Goal: Information Seeking & Learning: Learn about a topic

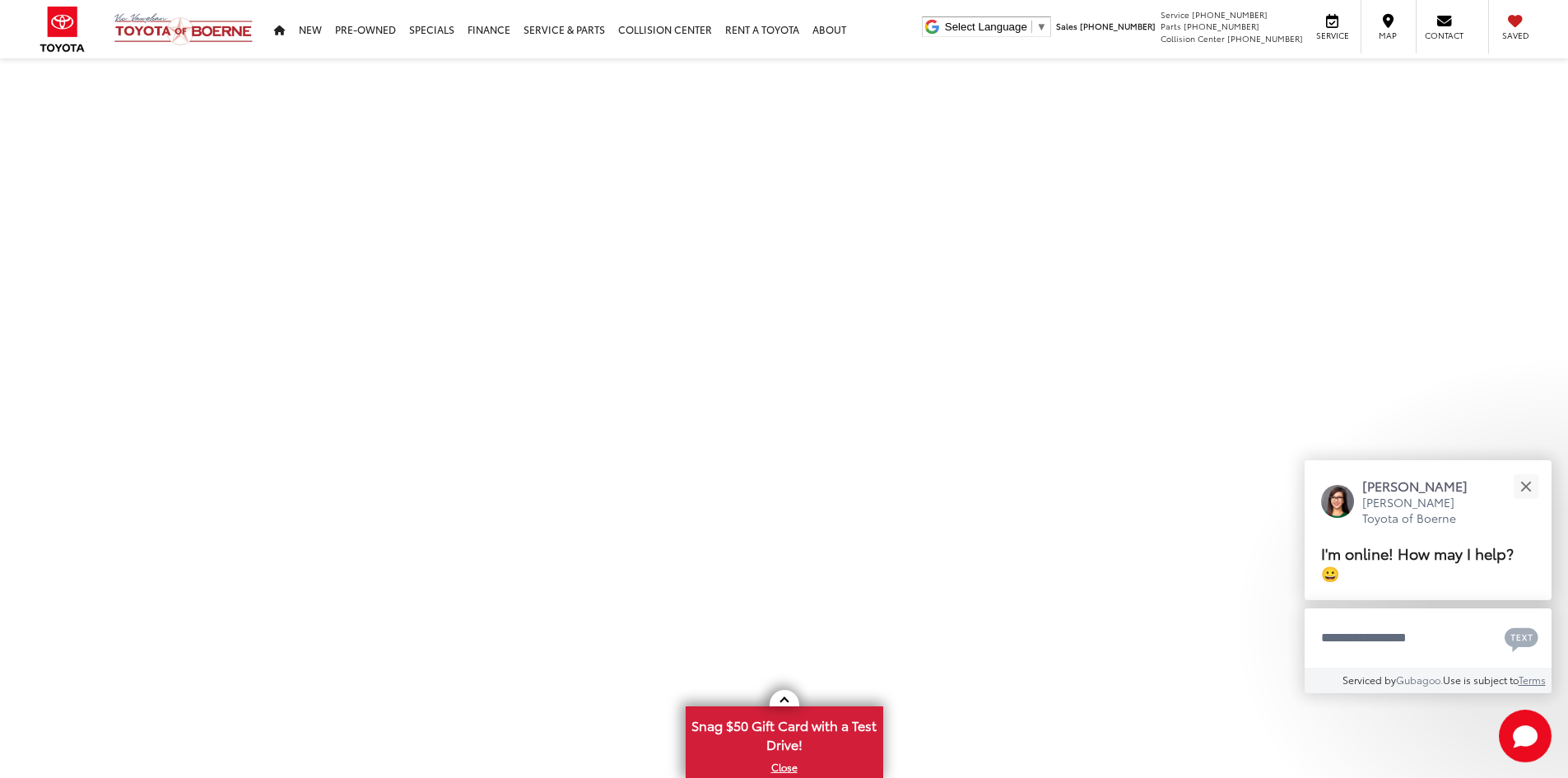
scroll to position [329, 0]
click at [778, 699] on link at bounding box center [784, 698] width 30 height 16
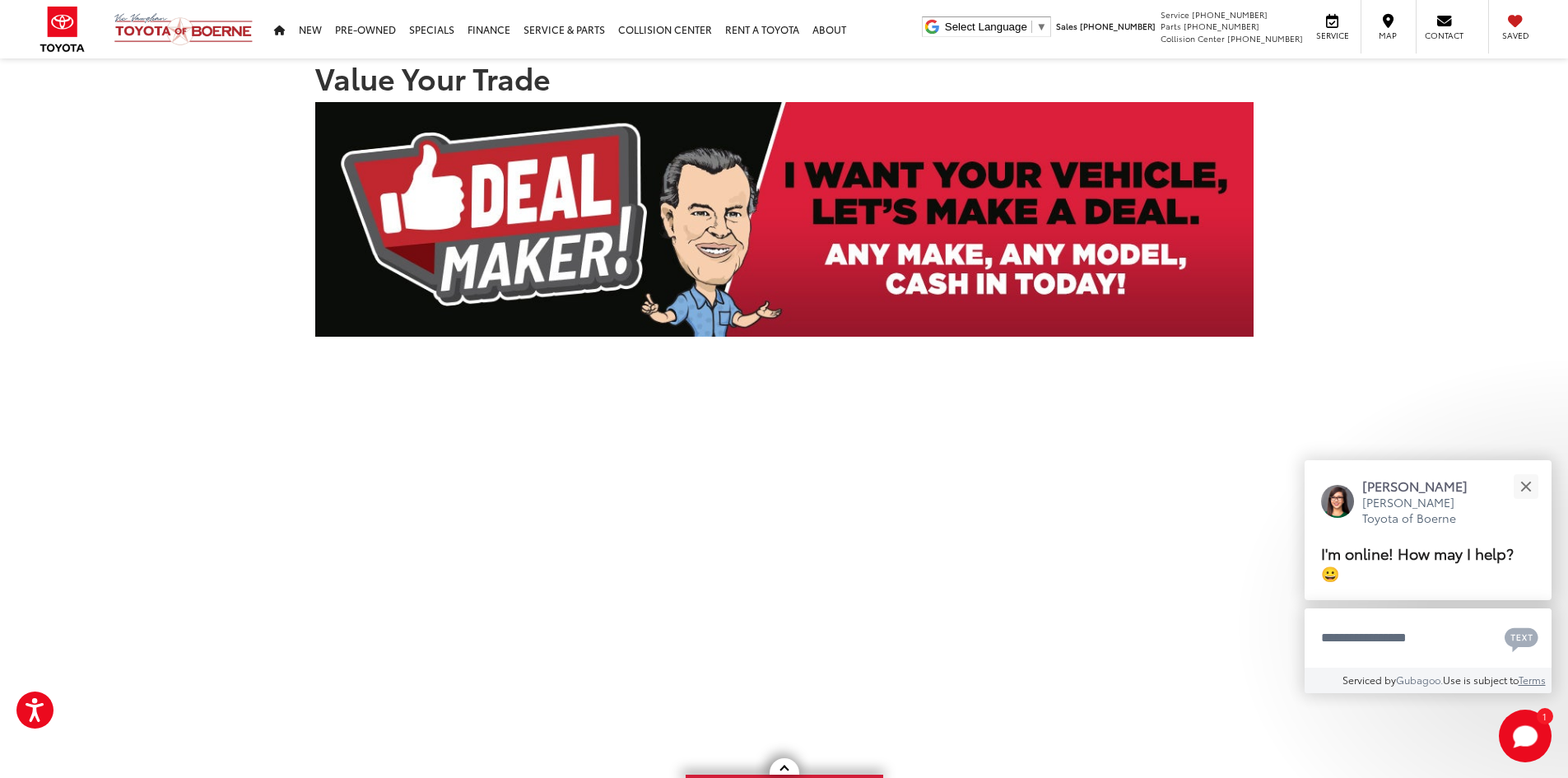
scroll to position [0, 0]
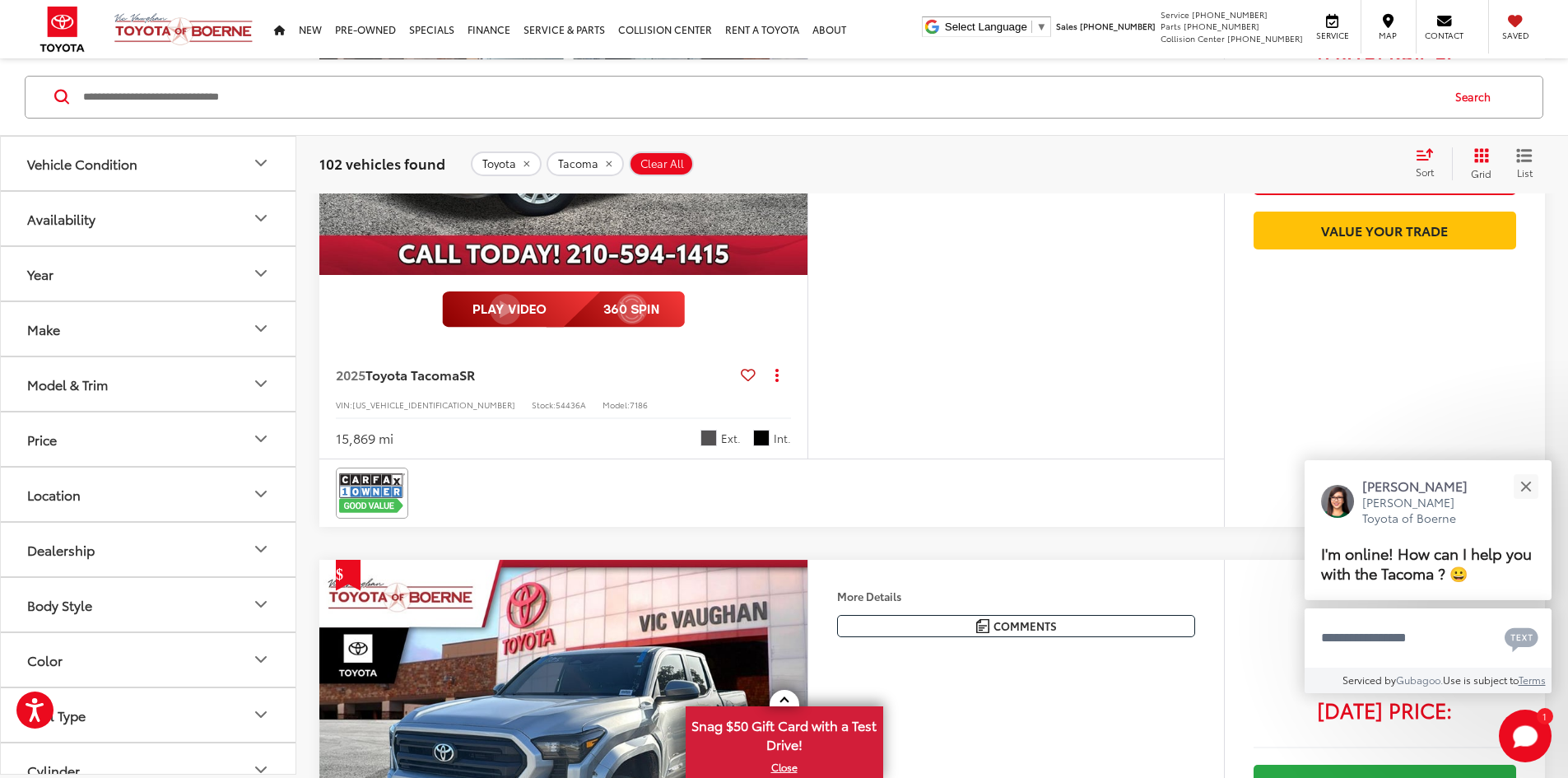
scroll to position [2380, 0]
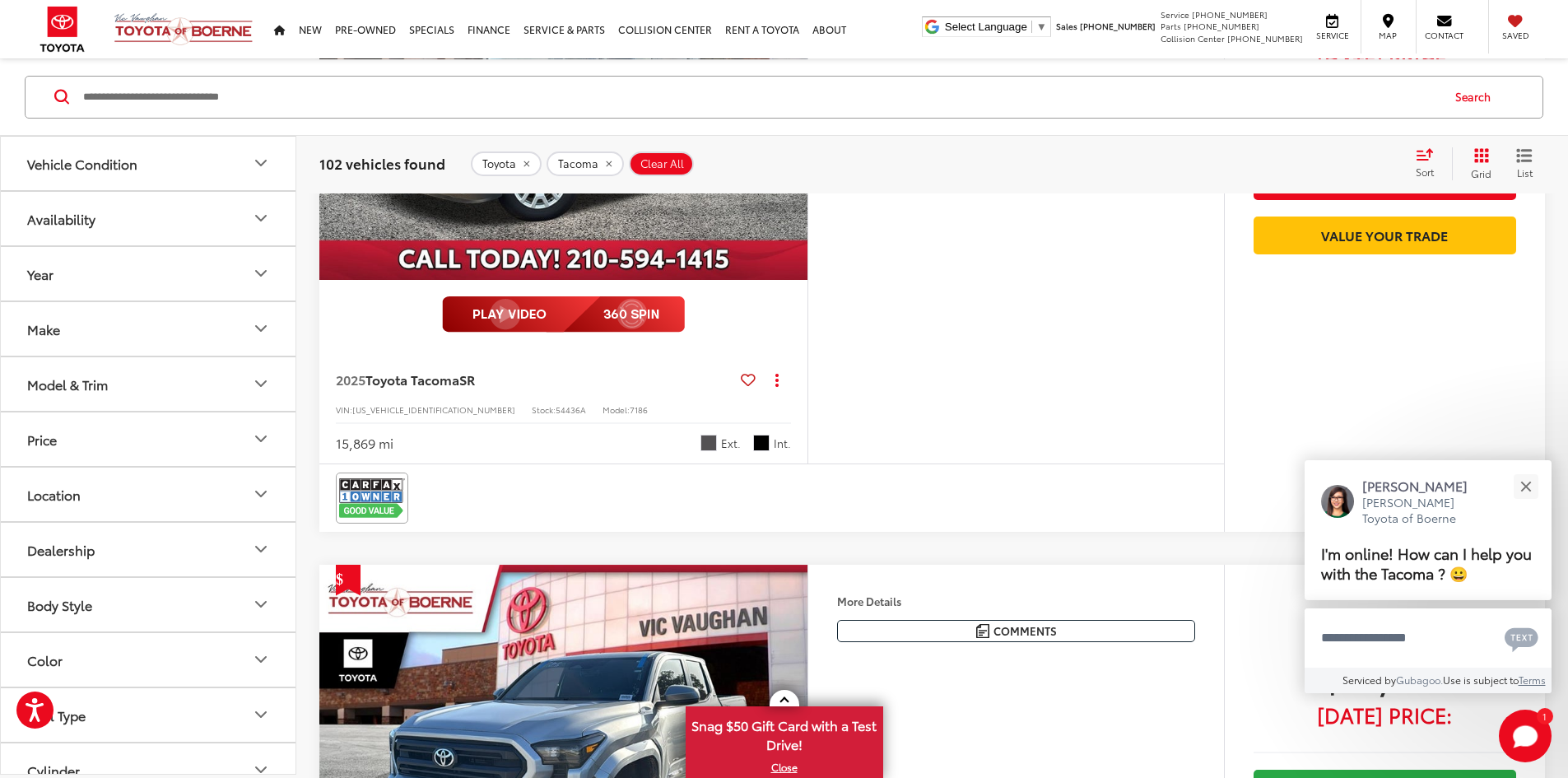
click at [807, 125] on button "Next image" at bounding box center [790, 96] width 33 height 57
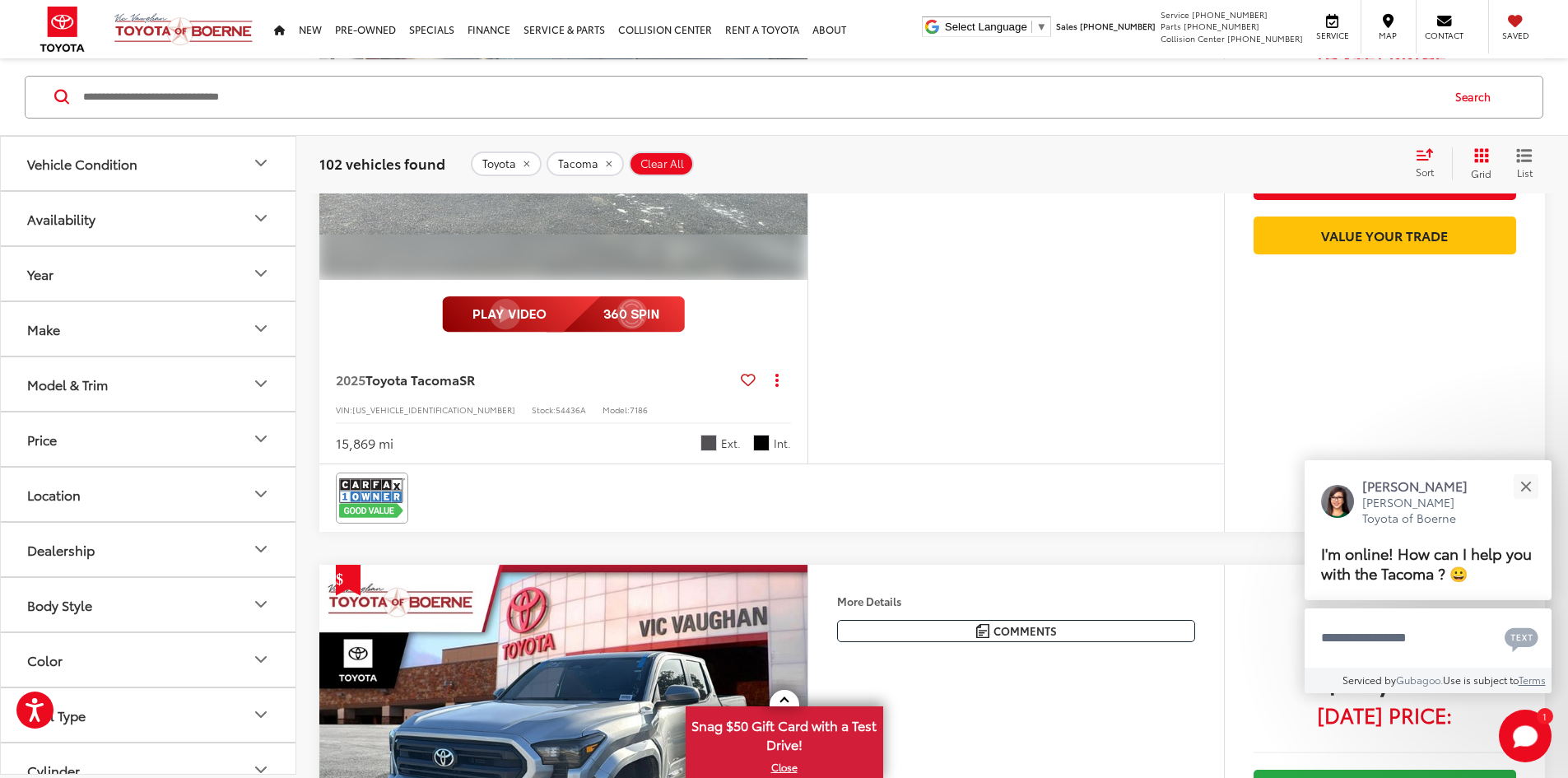
click at [807, 125] on button "Next image" at bounding box center [790, 96] width 33 height 57
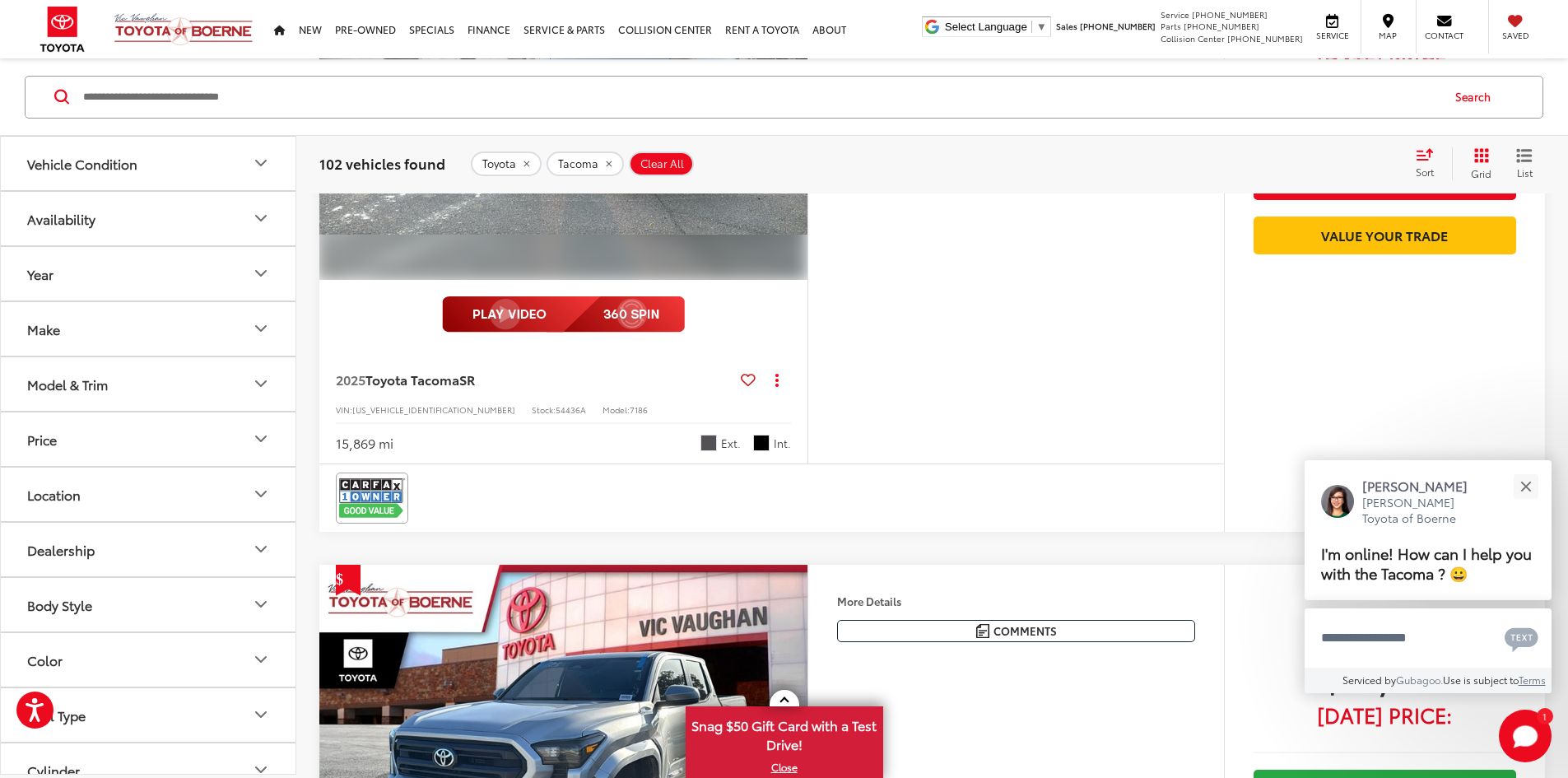
click at [807, 125] on button "Next image" at bounding box center [790, 96] width 33 height 57
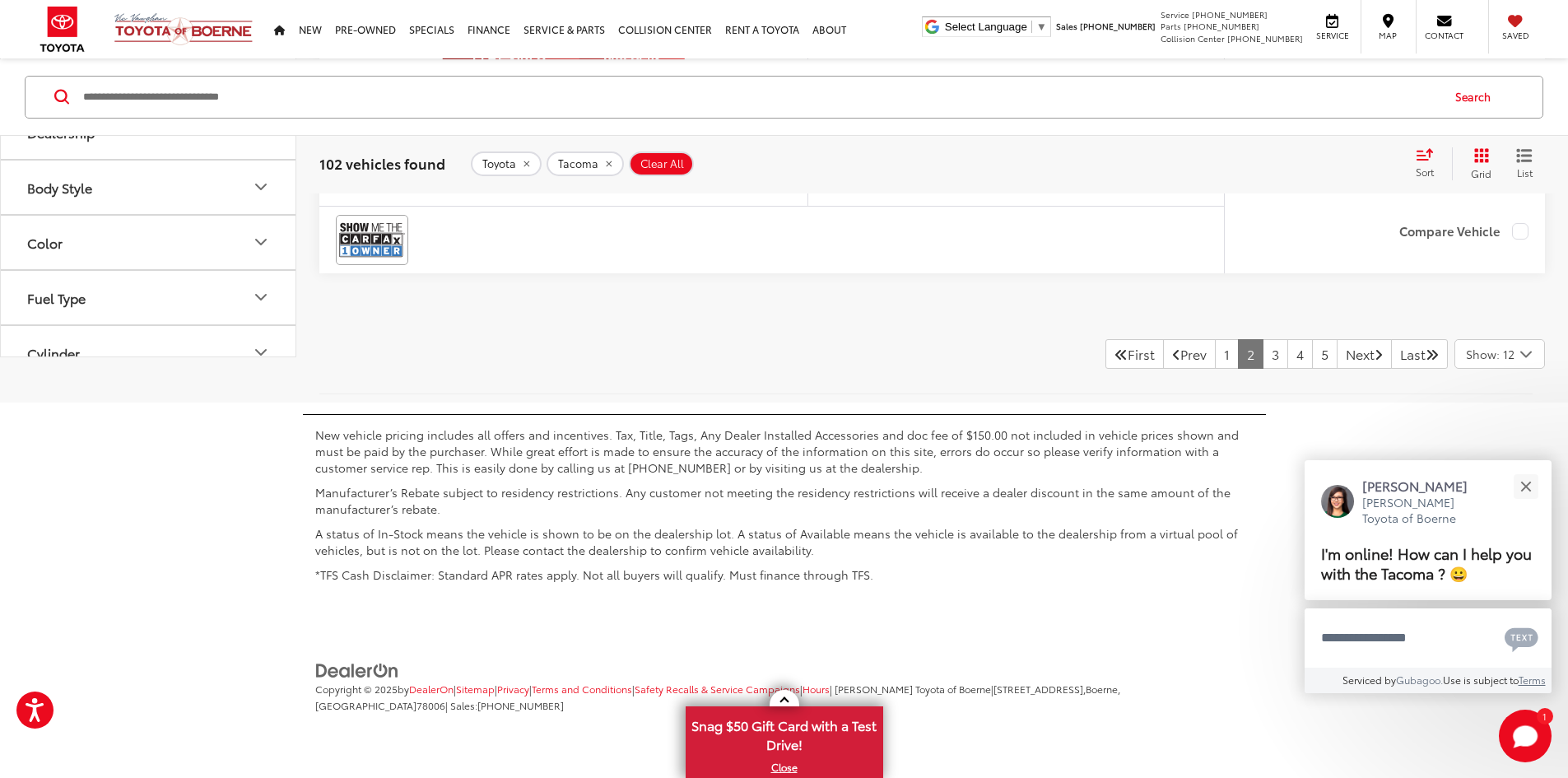
scroll to position [8886, 0]
click at [1262, 369] on link "3" at bounding box center [1275, 354] width 25 height 30
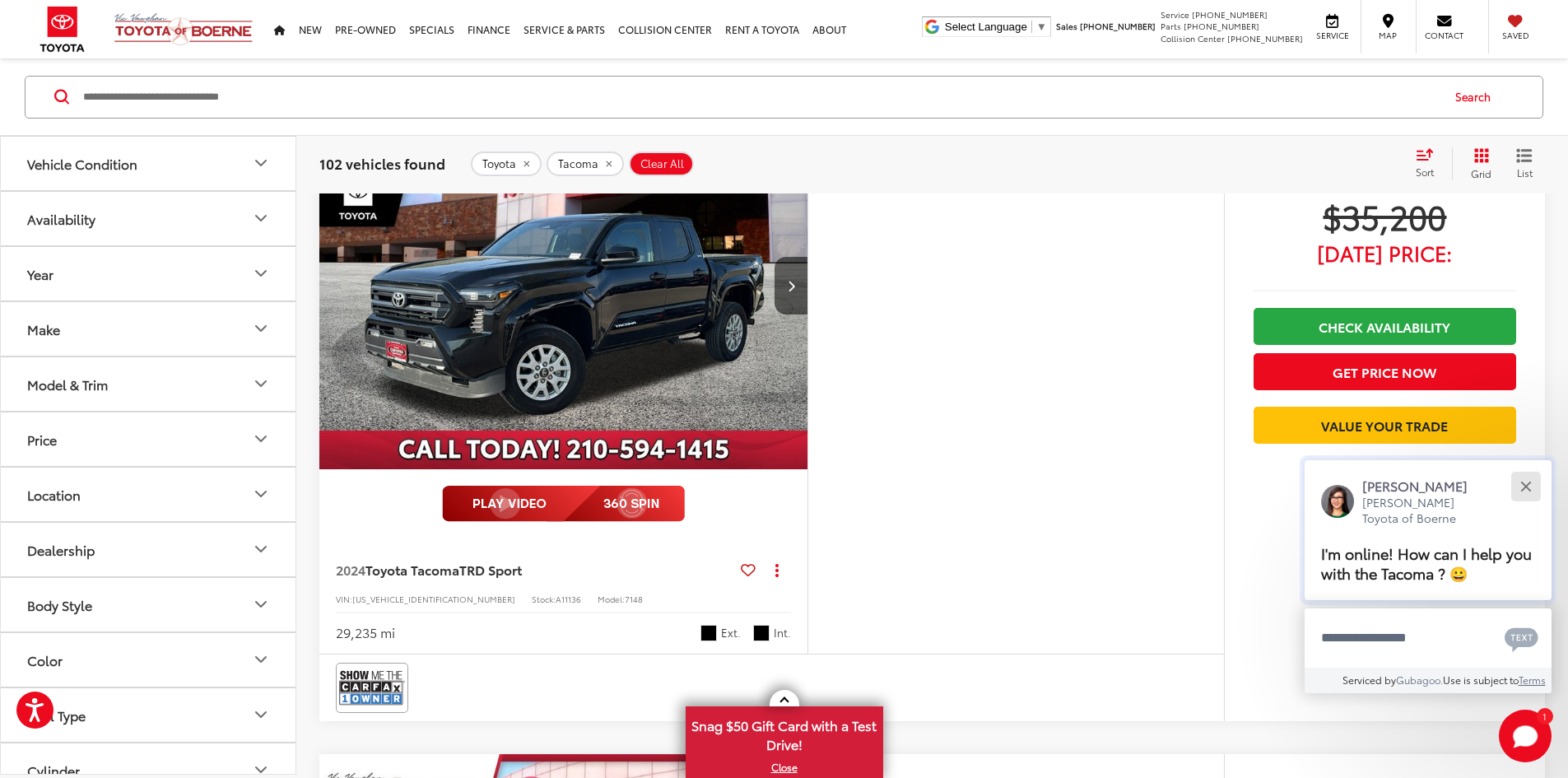
click at [1524, 478] on button "Close" at bounding box center [1526, 487] width 35 height 35
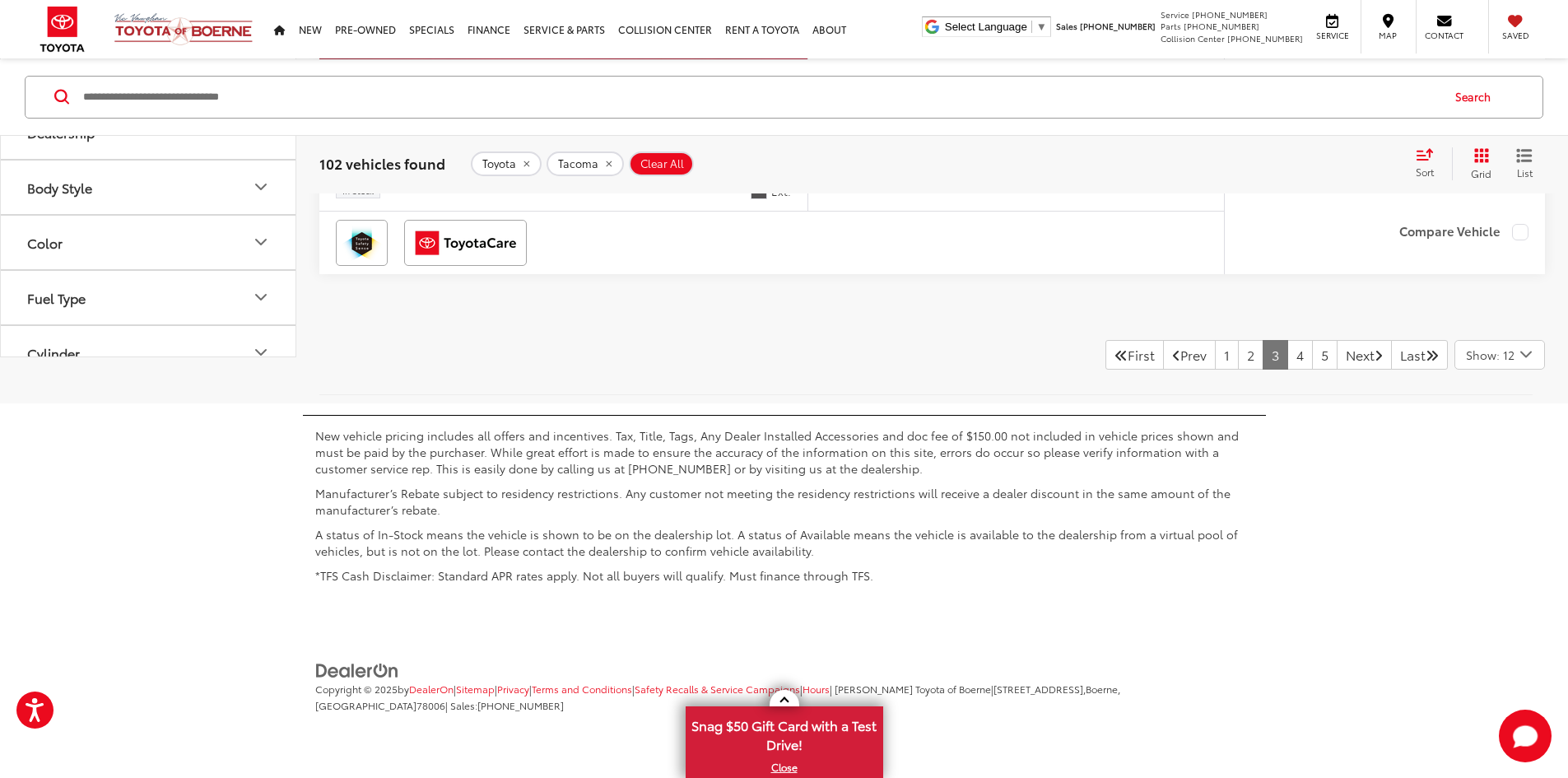
scroll to position [8927, 0]
click at [1288, 350] on link "4" at bounding box center [1300, 355] width 25 height 30
click at [1288, 369] on link "5" at bounding box center [1300, 354] width 25 height 30
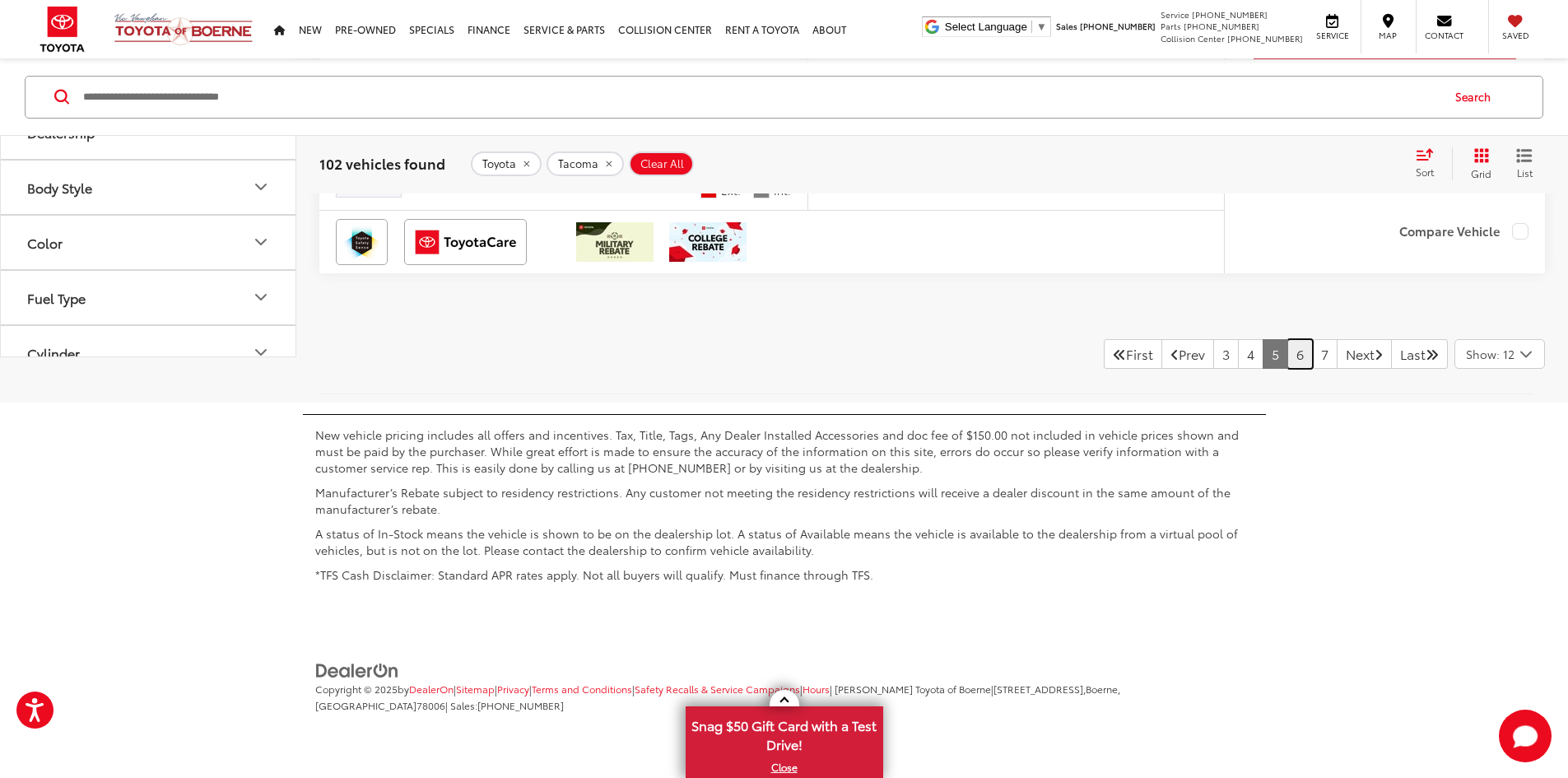
scroll to position [8266, 0]
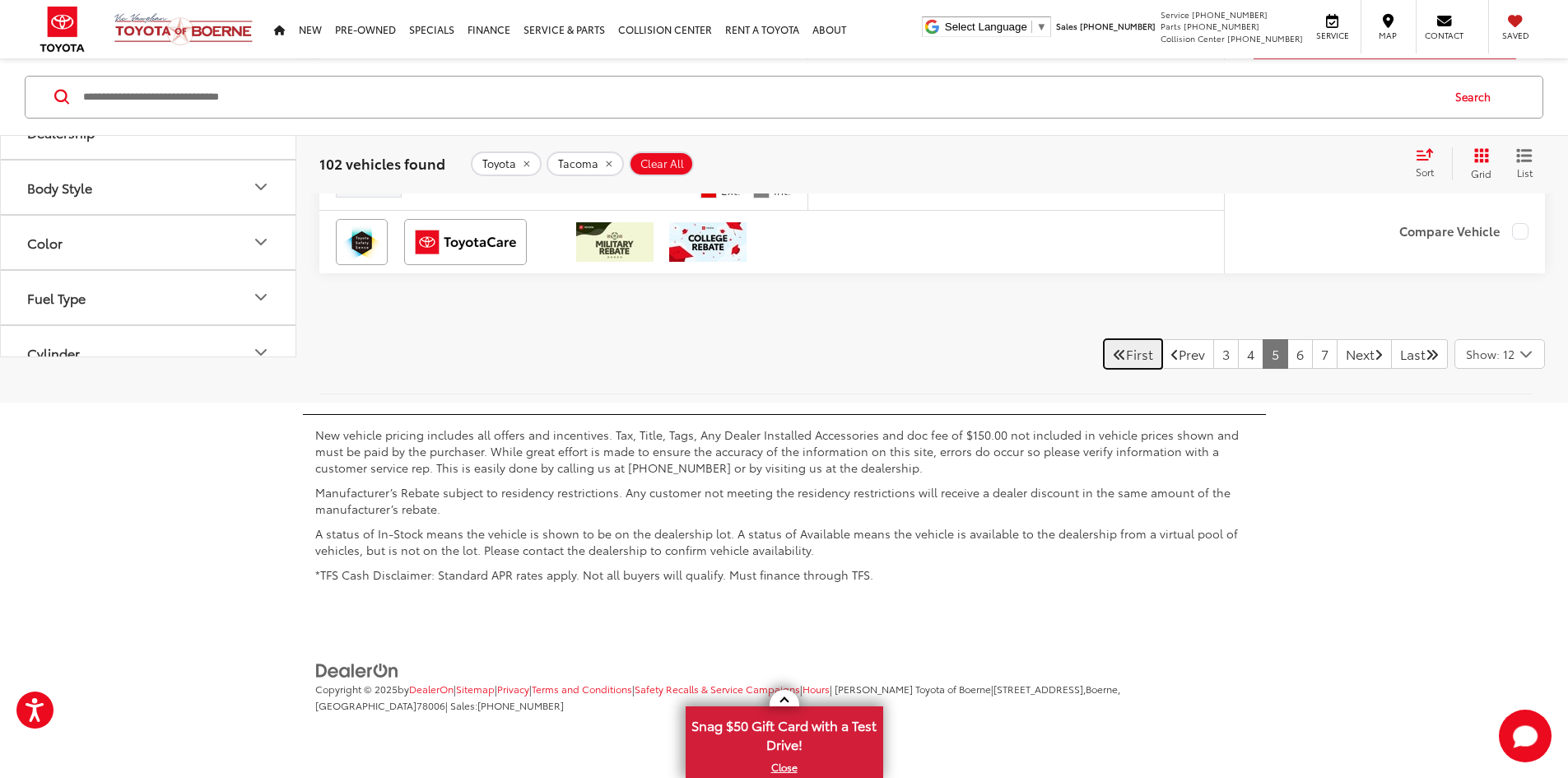
click at [1104, 369] on link "First" at bounding box center [1132, 354] width 58 height 30
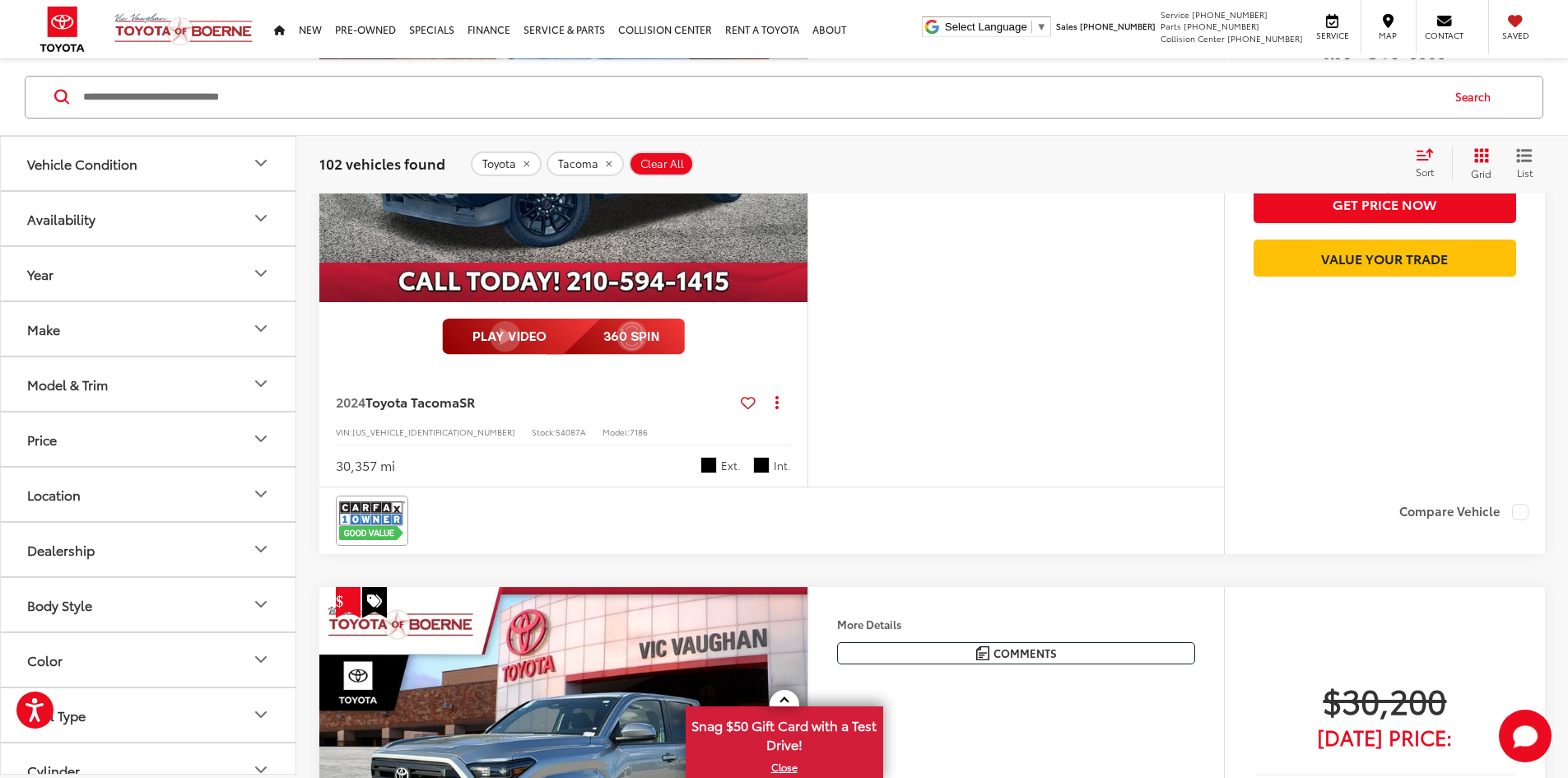
scroll to position [4274, 0]
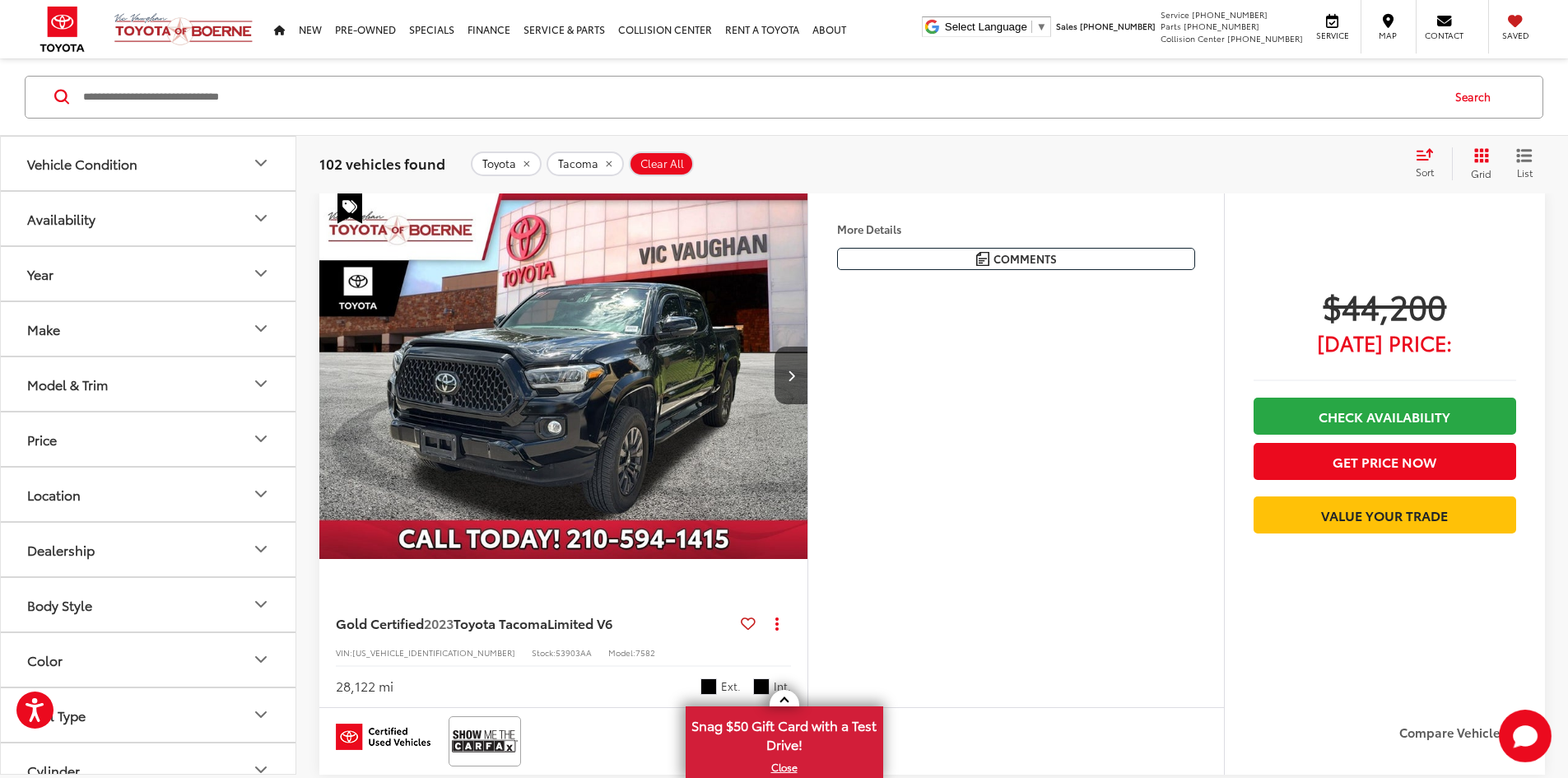
scroll to position [157, 0]
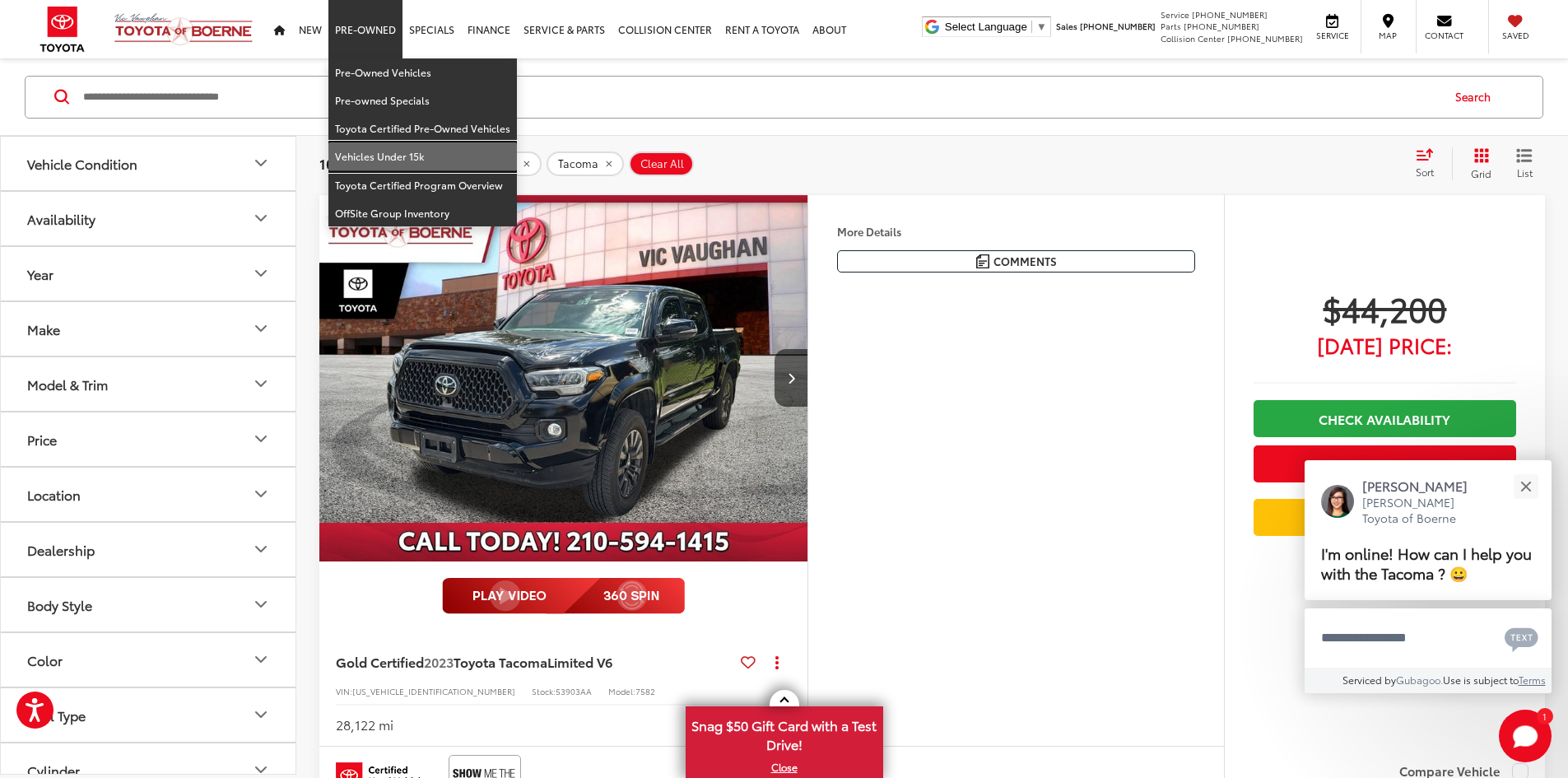
click at [386, 154] on link "Vehicles Under 15k" at bounding box center [422, 156] width 188 height 28
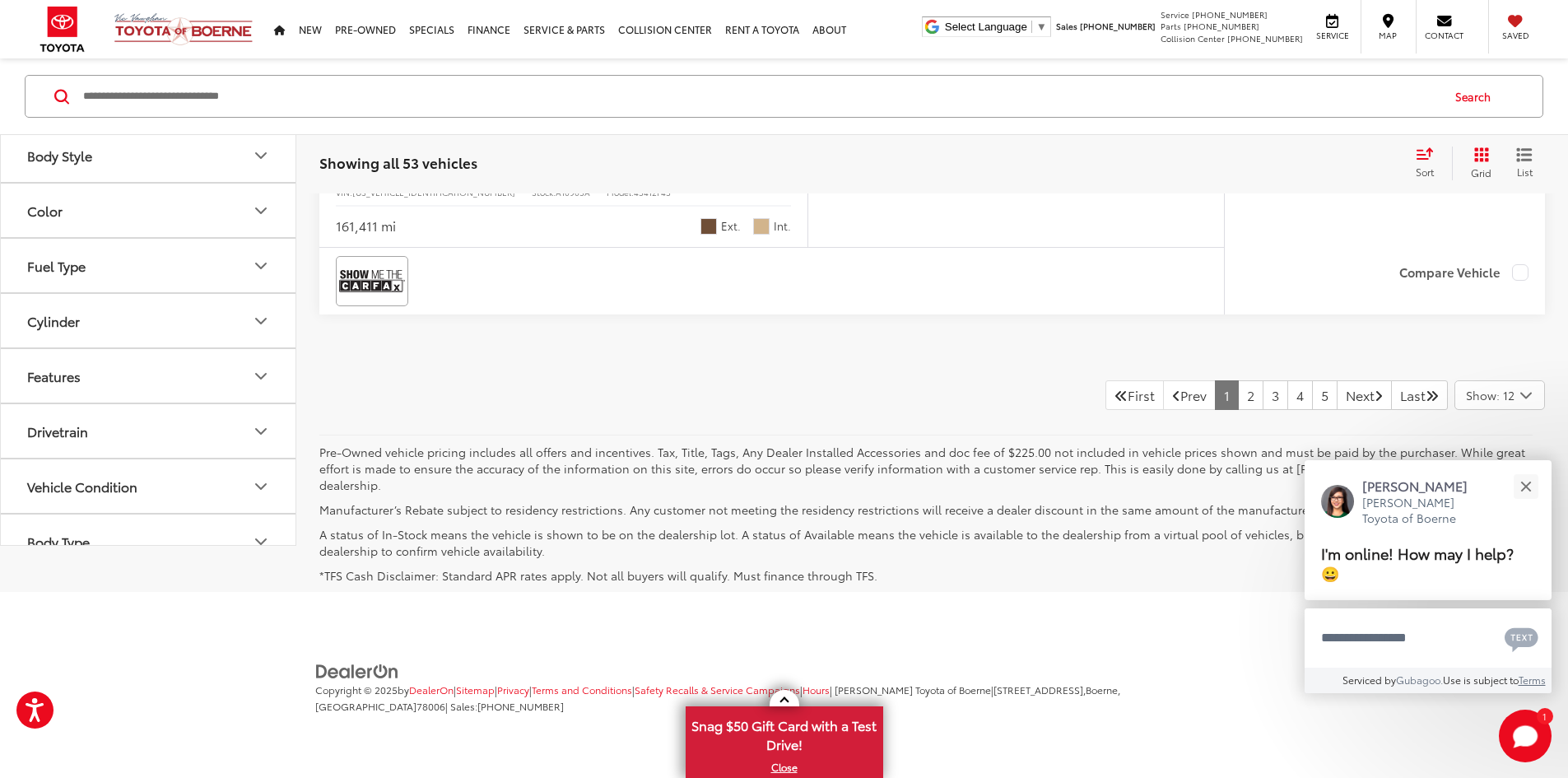
scroll to position [8806, 0]
click at [1238, 400] on link "2" at bounding box center [1251, 394] width 25 height 30
click at [1262, 409] on link "3" at bounding box center [1275, 394] width 25 height 30
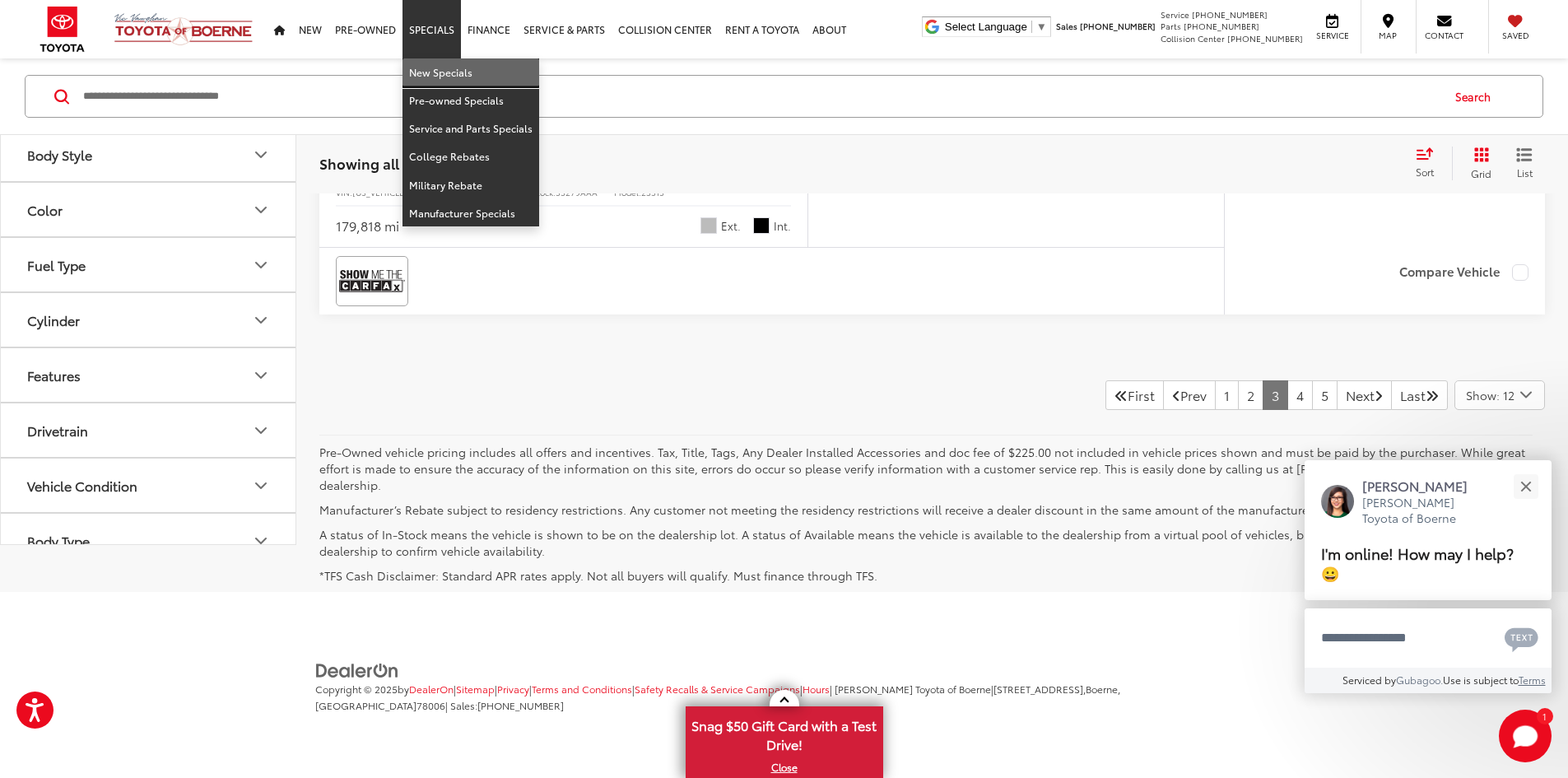
click at [436, 73] on link "New Specials" at bounding box center [471, 72] width 137 height 28
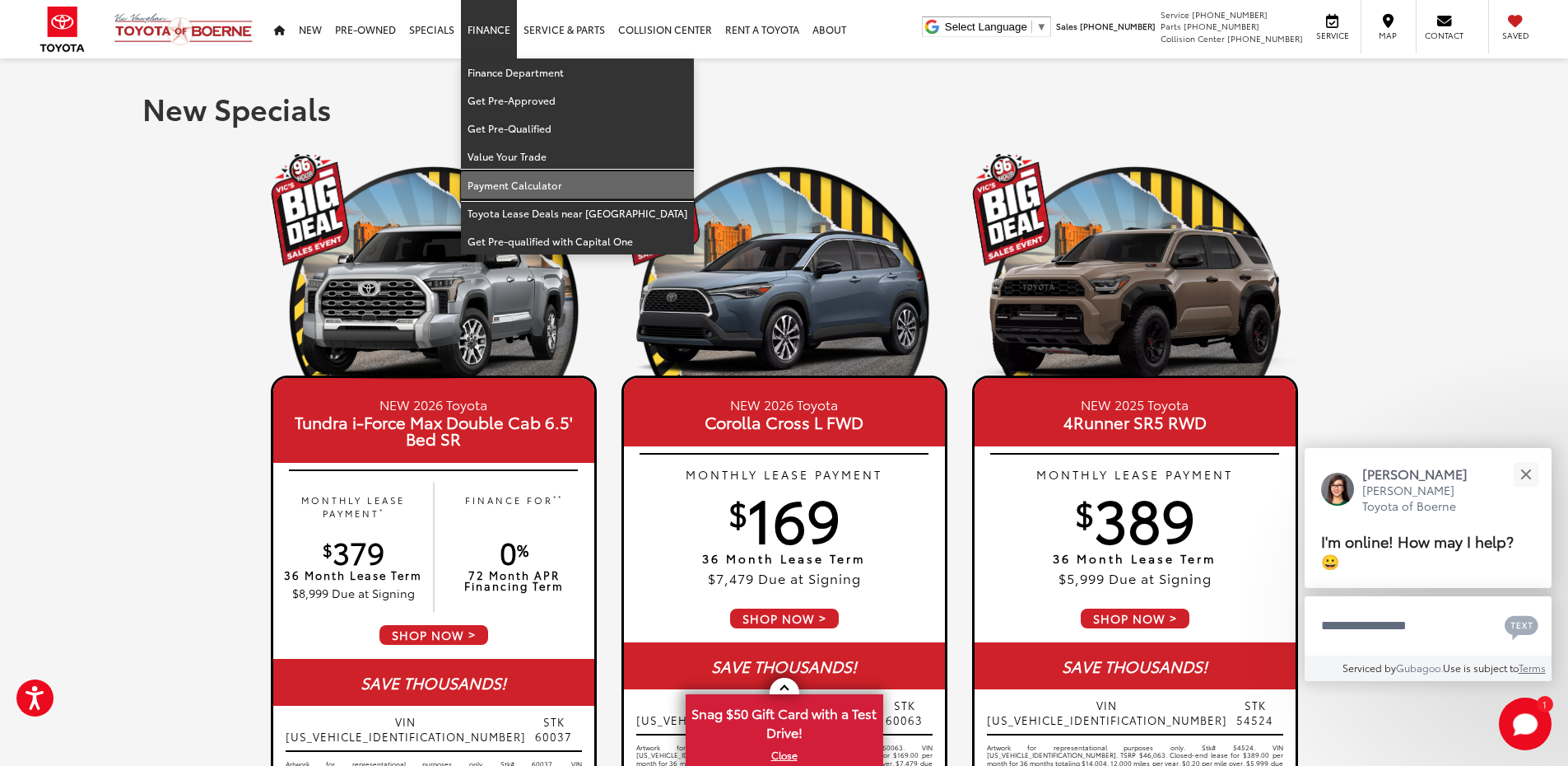
click at [551, 177] on link "Payment Calculator" at bounding box center [578, 185] width 233 height 28
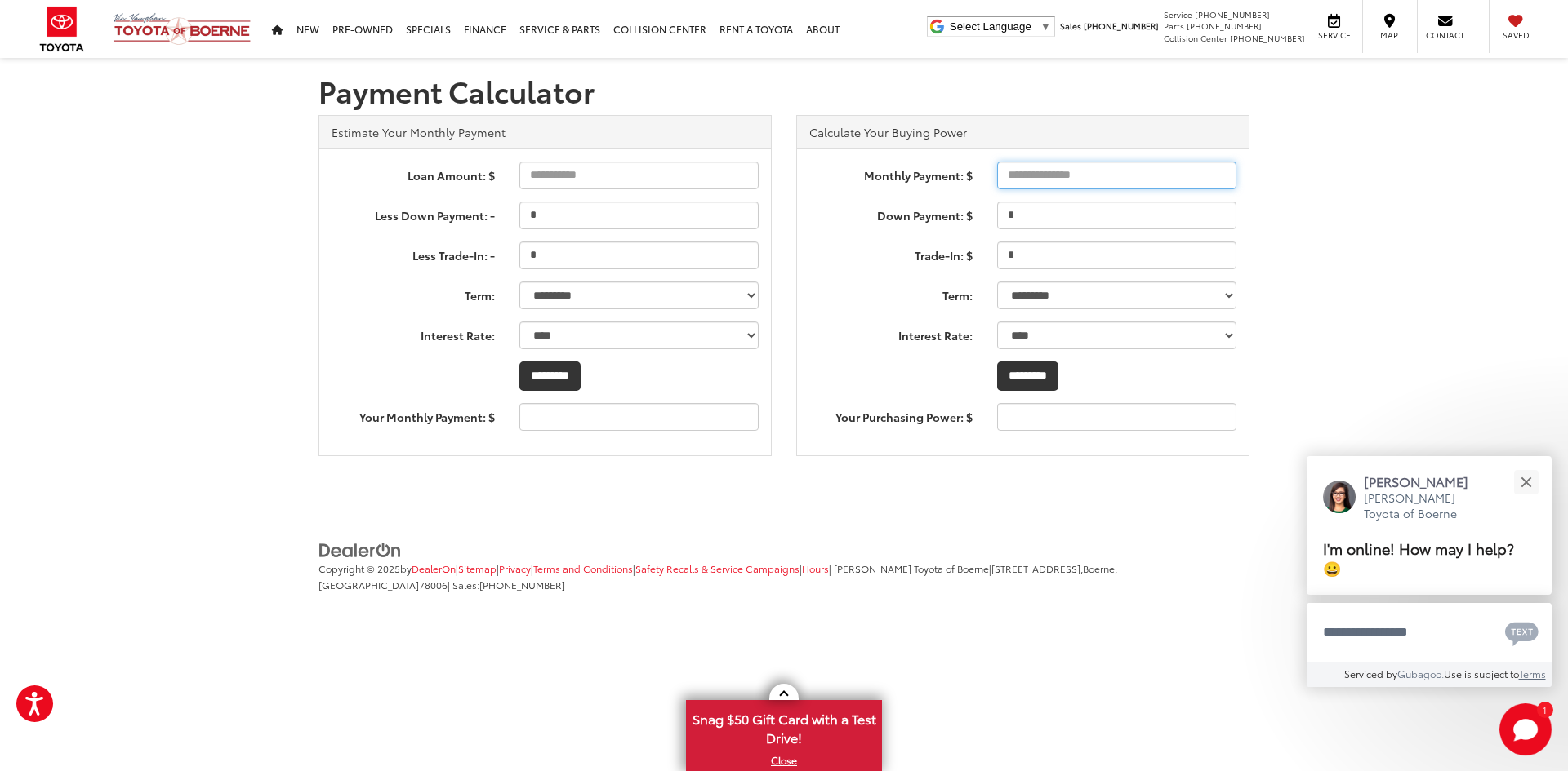
click at [1047, 186] on input "Monthly Payment: $" at bounding box center [1117, 175] width 240 height 28
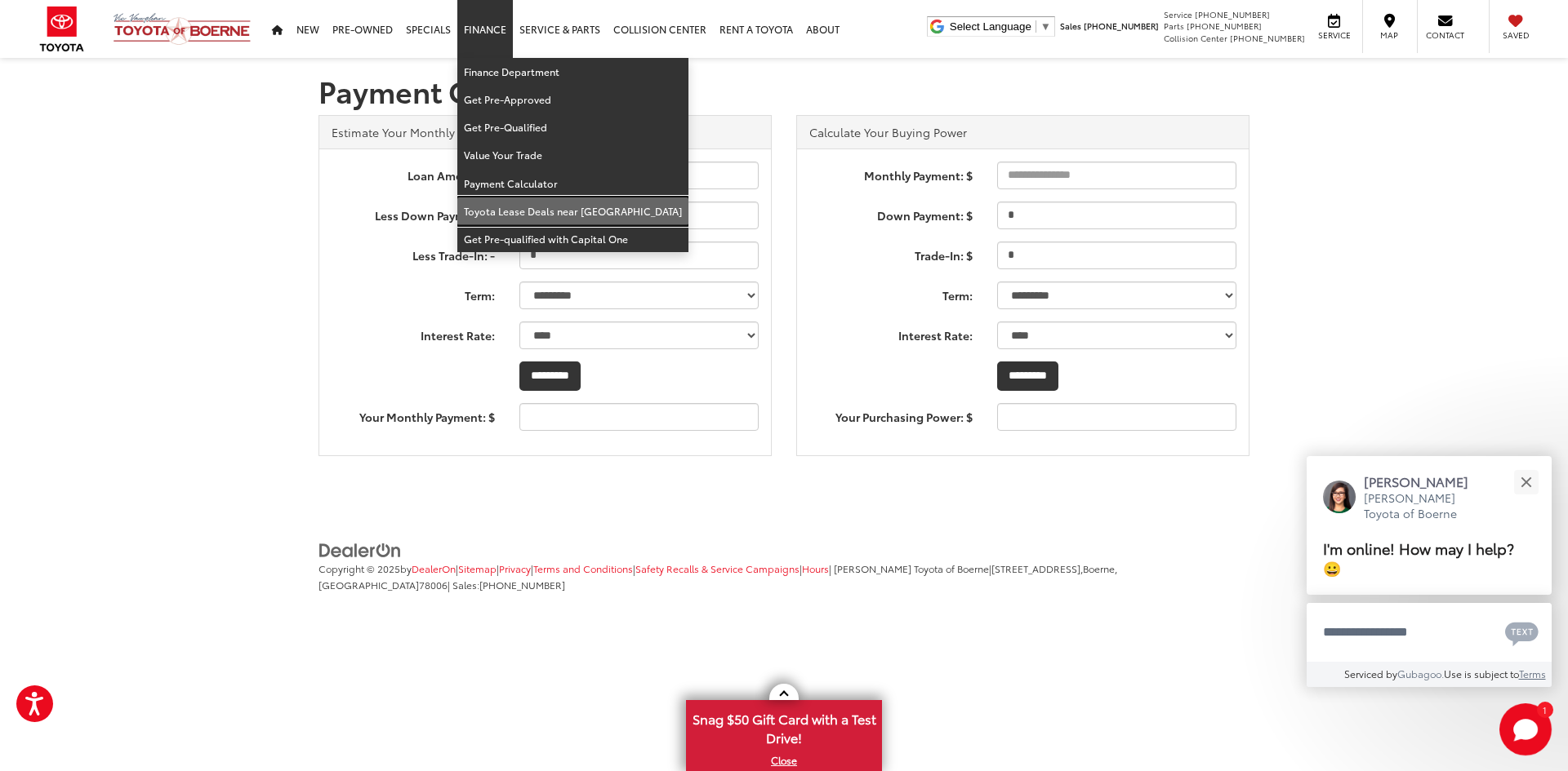
click at [559, 215] on link "Toyota Lease Deals near [GEOGRAPHIC_DATA]" at bounding box center [573, 211] width 231 height 28
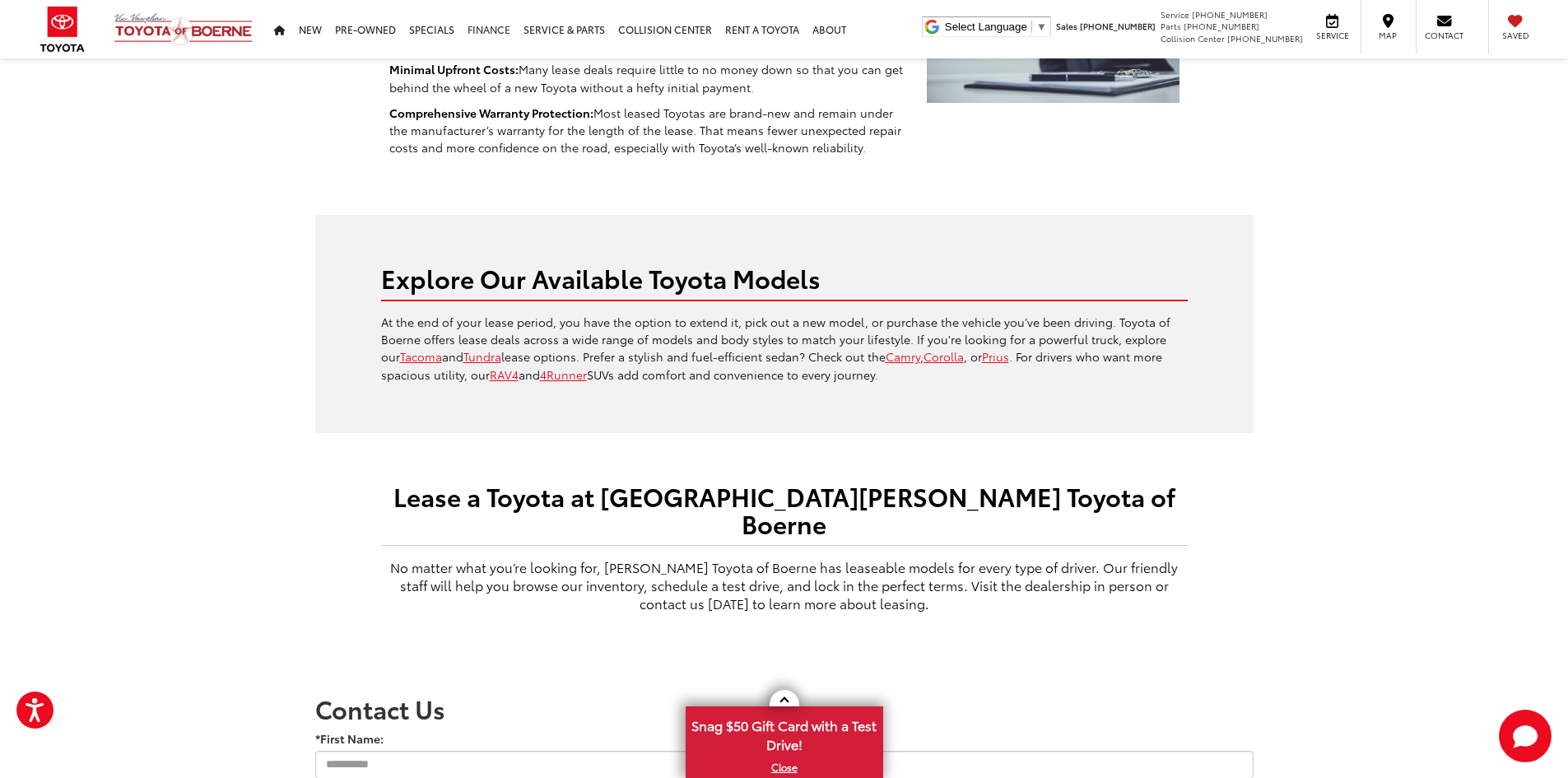
scroll to position [824, 0]
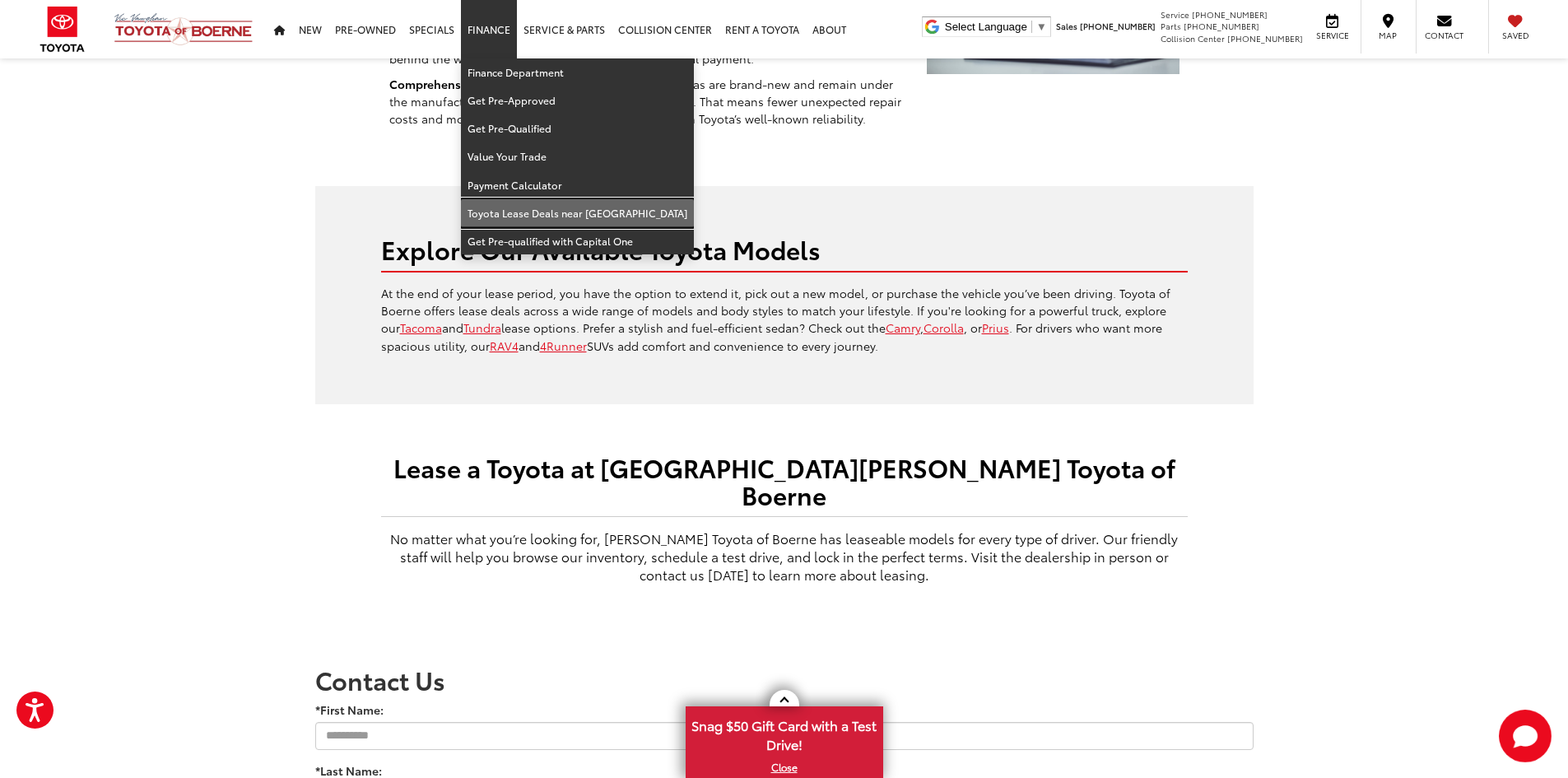
click at [533, 216] on link "Toyota Lease Deals near [GEOGRAPHIC_DATA]" at bounding box center [578, 213] width 233 height 28
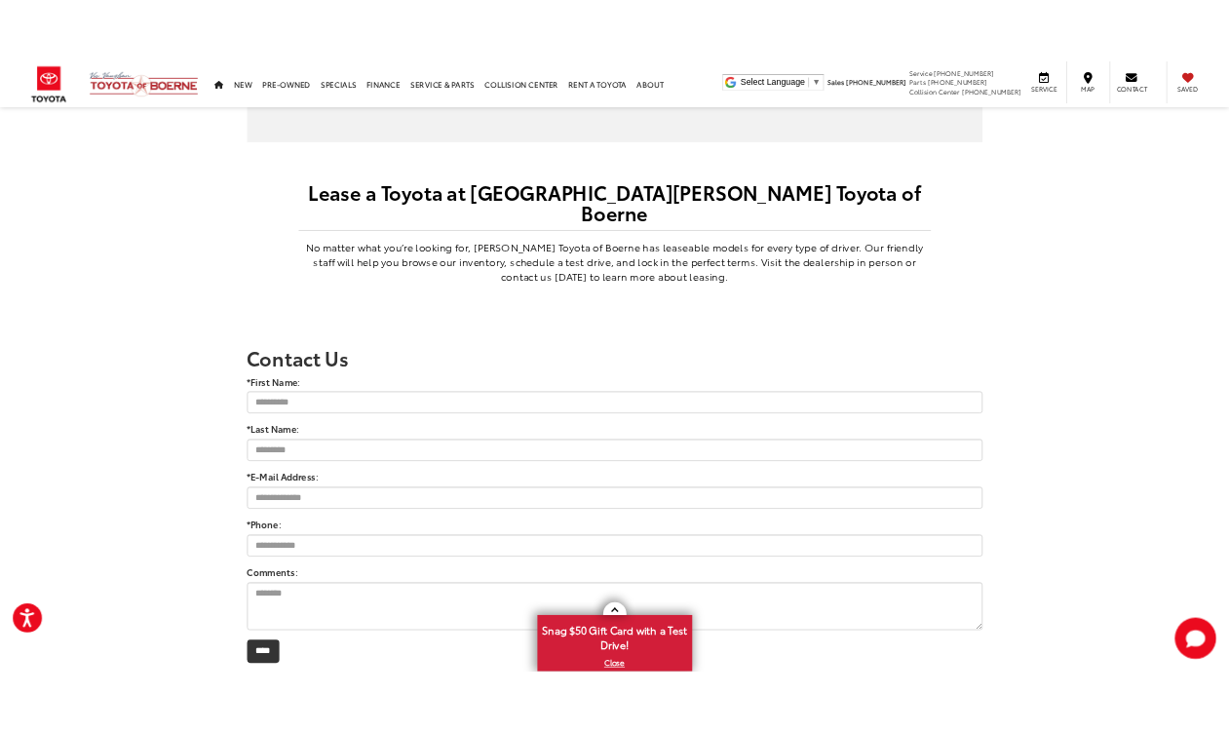
scroll to position [1462, 0]
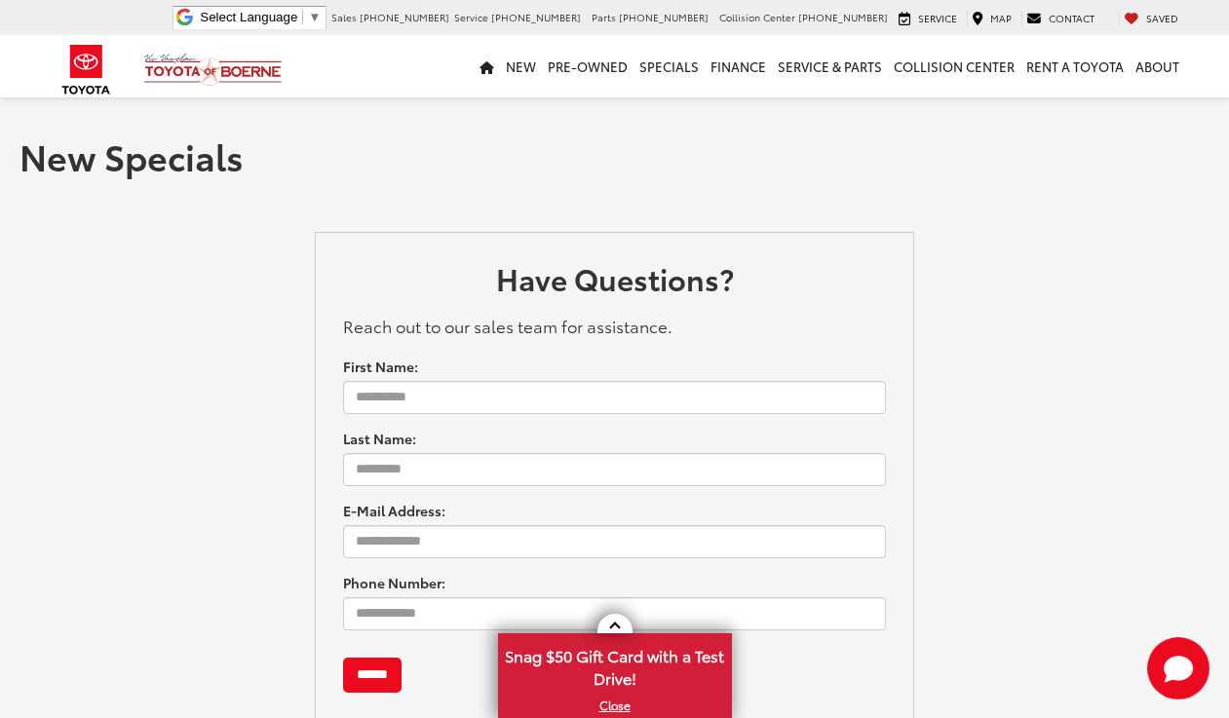
scroll to position [28, 0]
